Goal: Find specific page/section: Find specific page/section

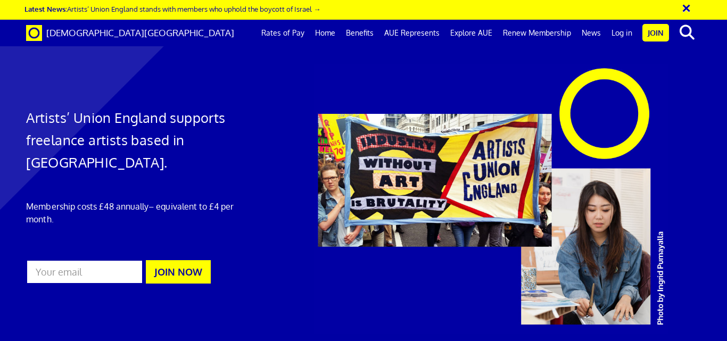
scroll to position [1118, 0]
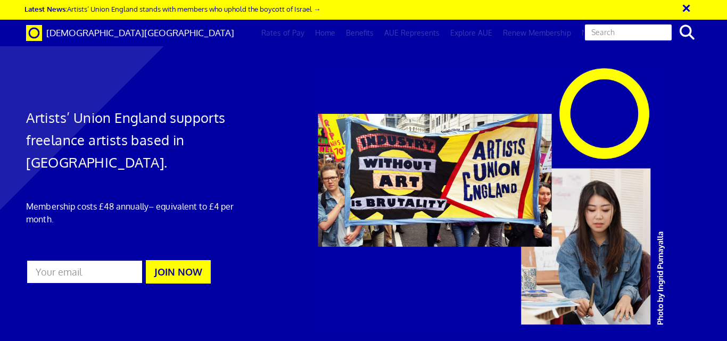
click at [673, 36] on input "text" at bounding box center [628, 32] width 89 height 18
type input "Find a member"
click at [671, 21] on button "search" at bounding box center [687, 32] width 32 height 22
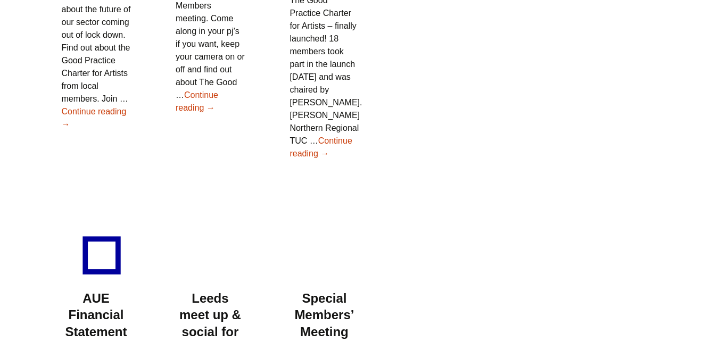
scroll to position [1012, 0]
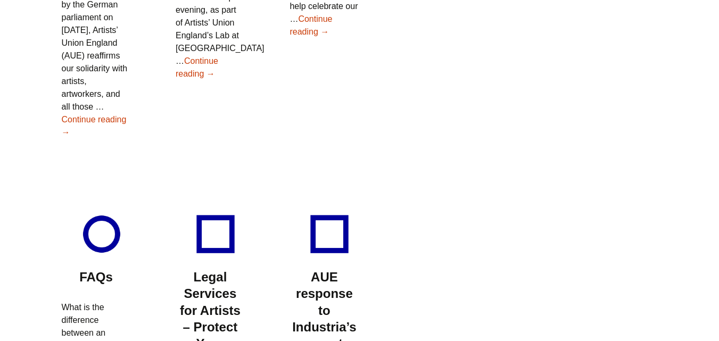
drag, startPoint x: 0, startPoint y: 204, endPoint x: 23, endPoint y: 201, distance: 23.6
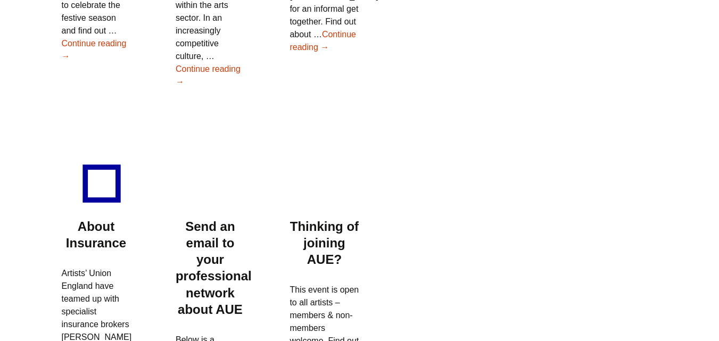
scroll to position [8901, 0]
